Goal: Check status: Check status

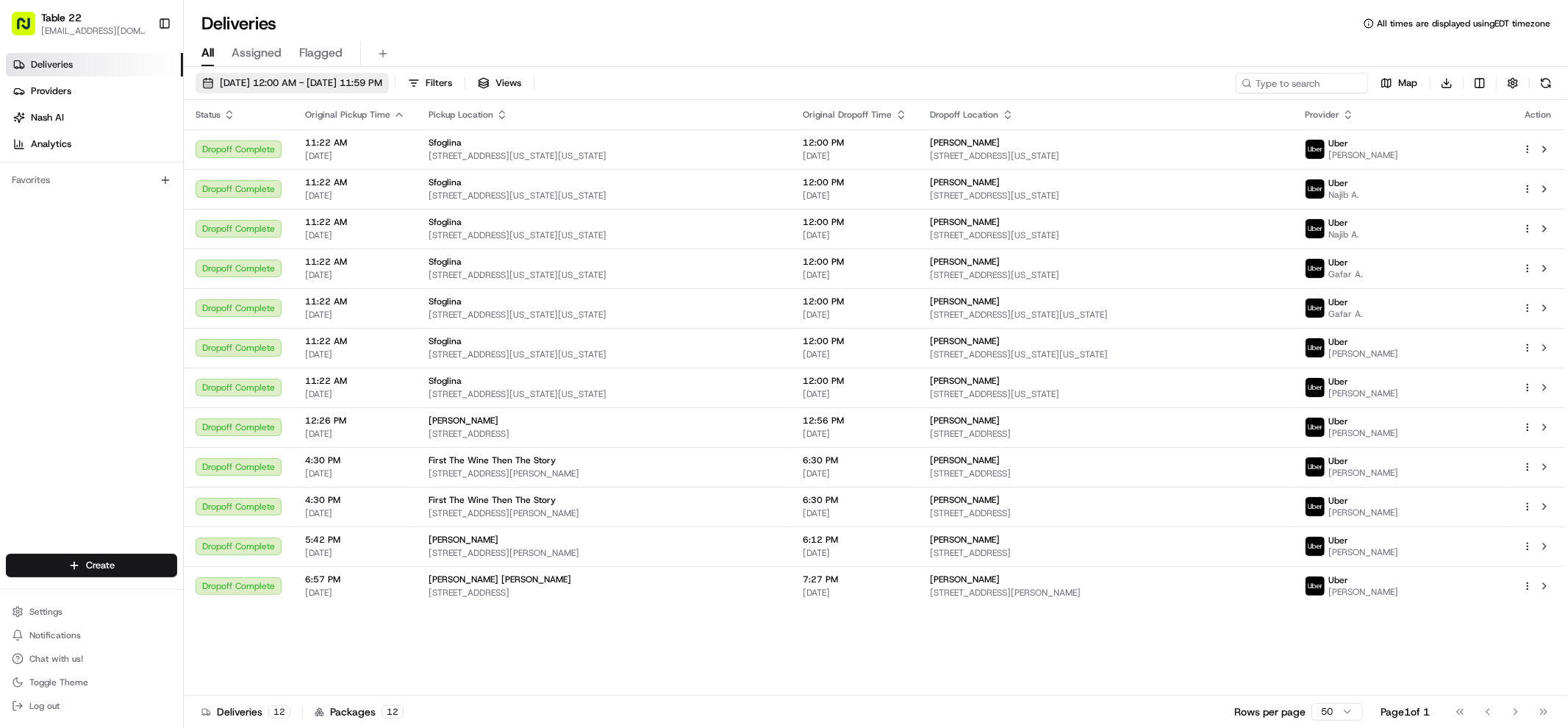
click at [296, 85] on span "[DATE] 12:00 AM - [DATE] 11:59 PM" at bounding box center [300, 82] width 162 height 13
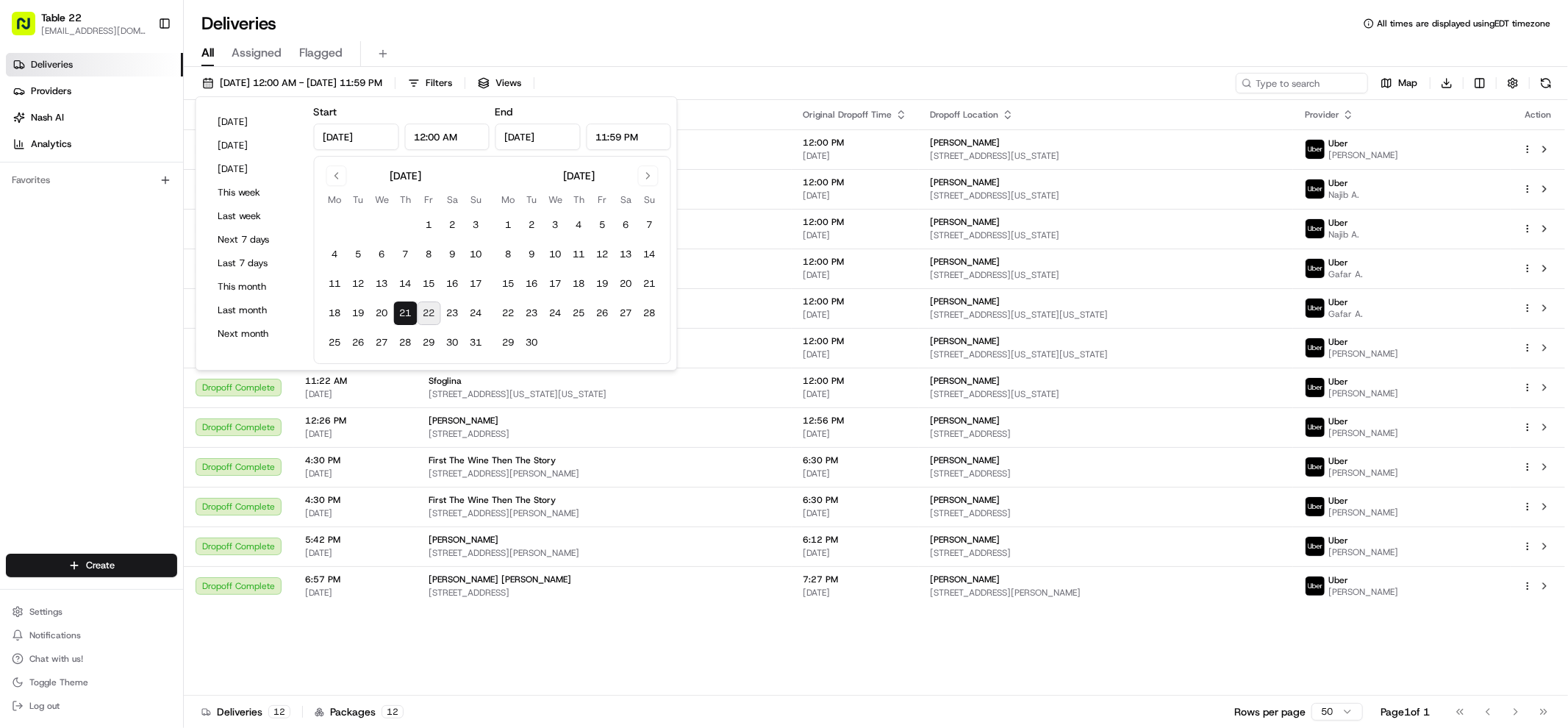
click at [425, 312] on button "22" at bounding box center [429, 313] width 24 height 24
type input "[DATE]"
click at [484, 636] on div "Status Original Pickup Time Pickup Location Original Dropoff Time Dropoff Locat…" at bounding box center [874, 398] width 1381 height 596
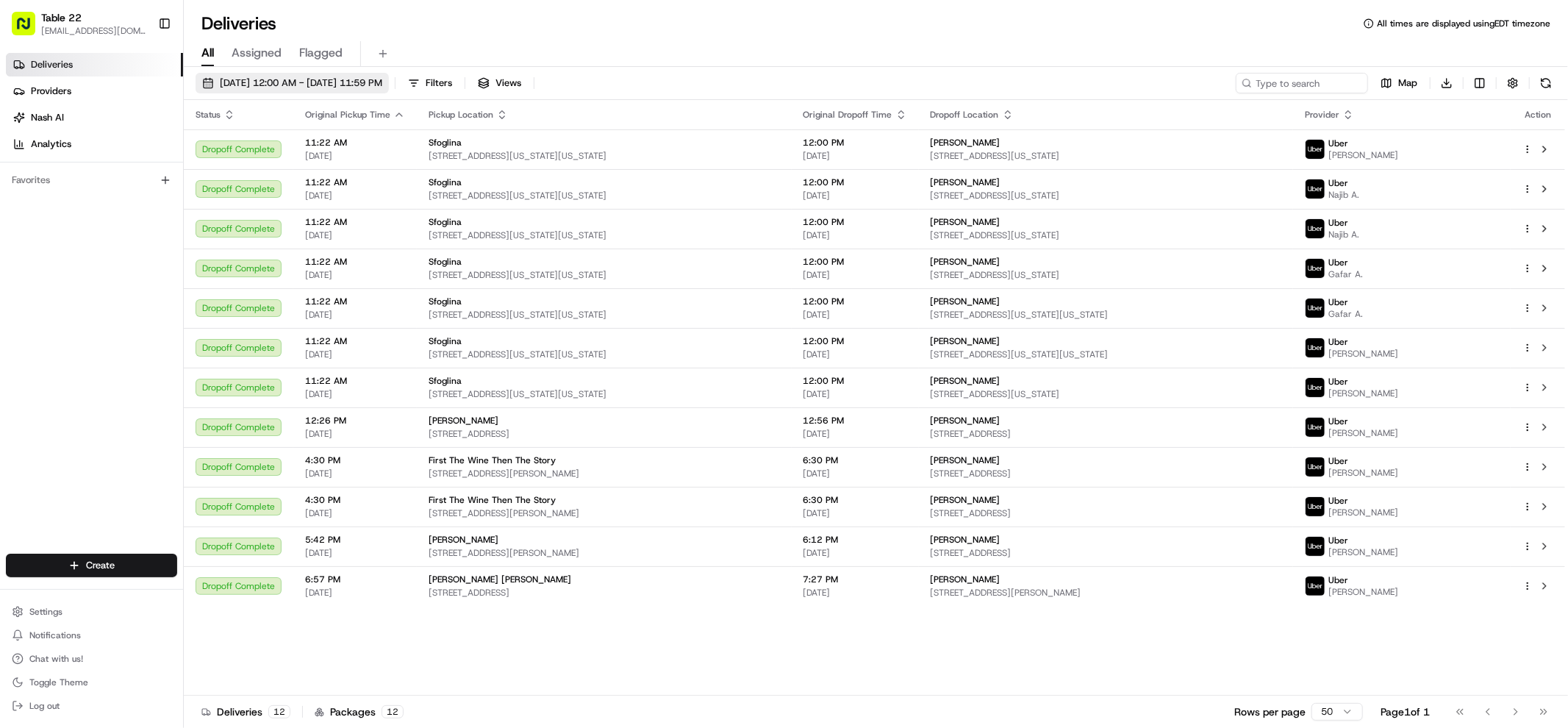
click at [359, 75] on button "[DATE] 12:00 AM - [DATE] 11:59 PM" at bounding box center [293, 82] width 193 height 20
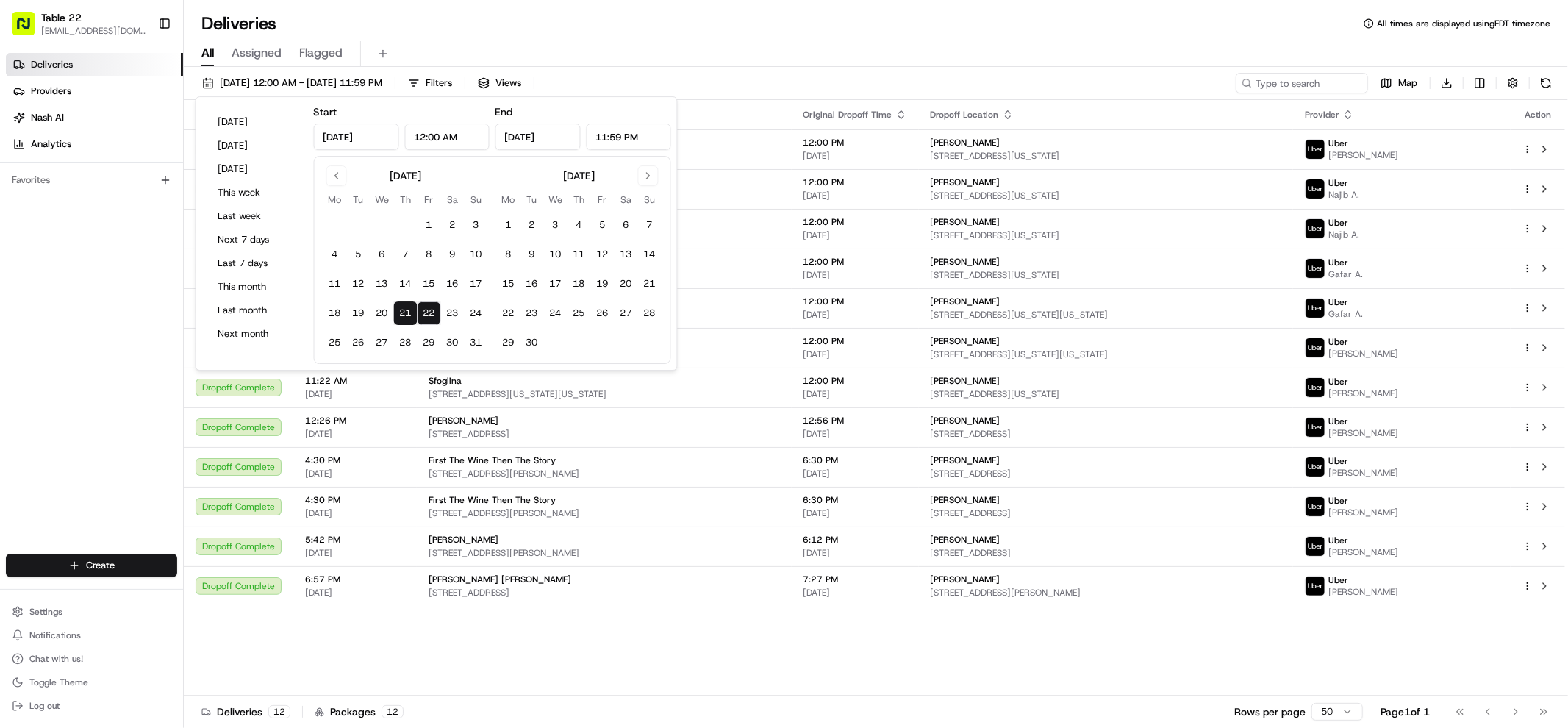
click at [435, 316] on button "22" at bounding box center [429, 313] width 24 height 24
type input "[DATE]"
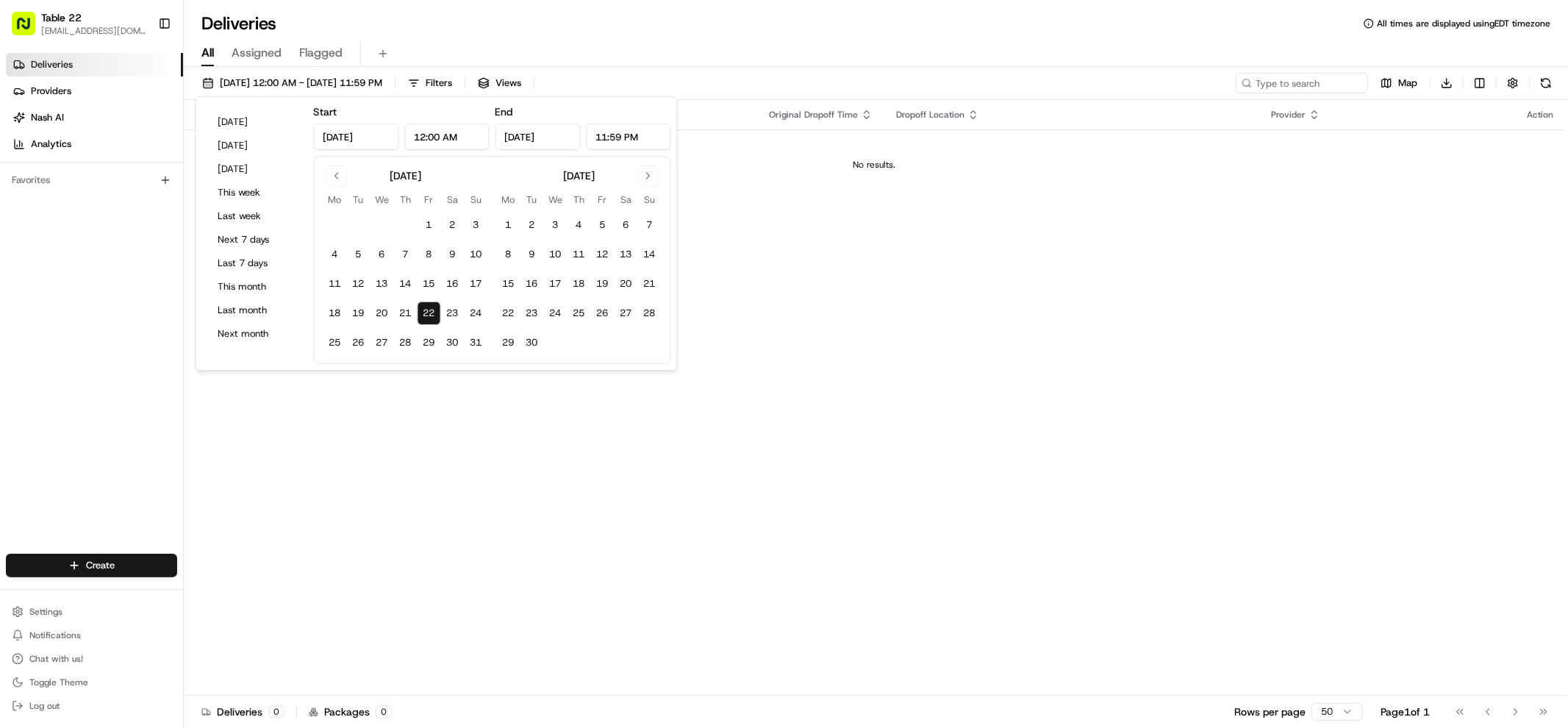
click at [549, 575] on div "Status Original Pickup Time Pickup Location Original Dropoff Time Dropoff Locat…" at bounding box center [874, 398] width 1381 height 596
